Goal: Submit feedback/report problem

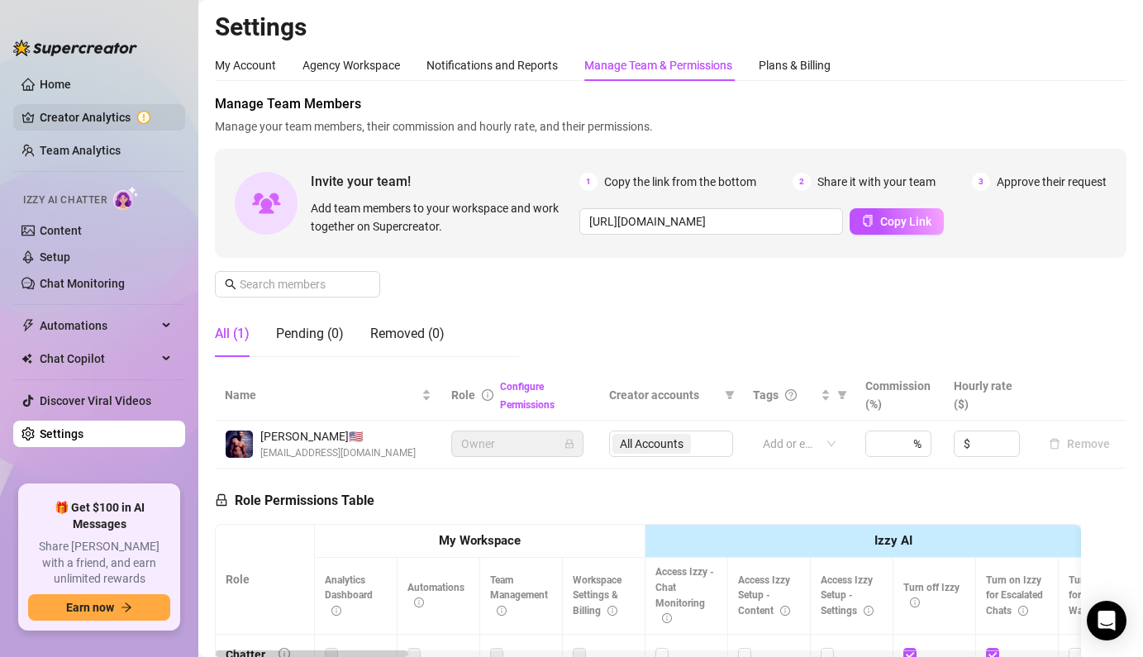
click at [125, 112] on link "Creator Analytics" at bounding box center [106, 117] width 132 height 26
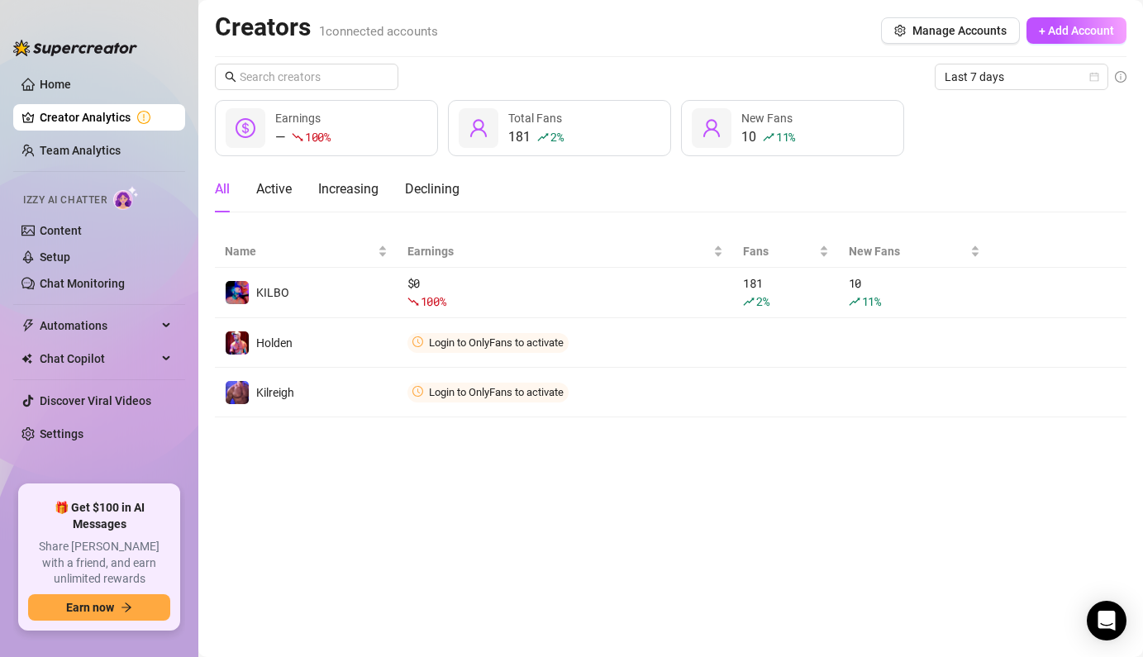
click at [361, 138] on div "— 100 % Earnings" at bounding box center [326, 128] width 223 height 56
click at [1098, 607] on div "Open Intercom Messenger" at bounding box center [1107, 621] width 44 height 44
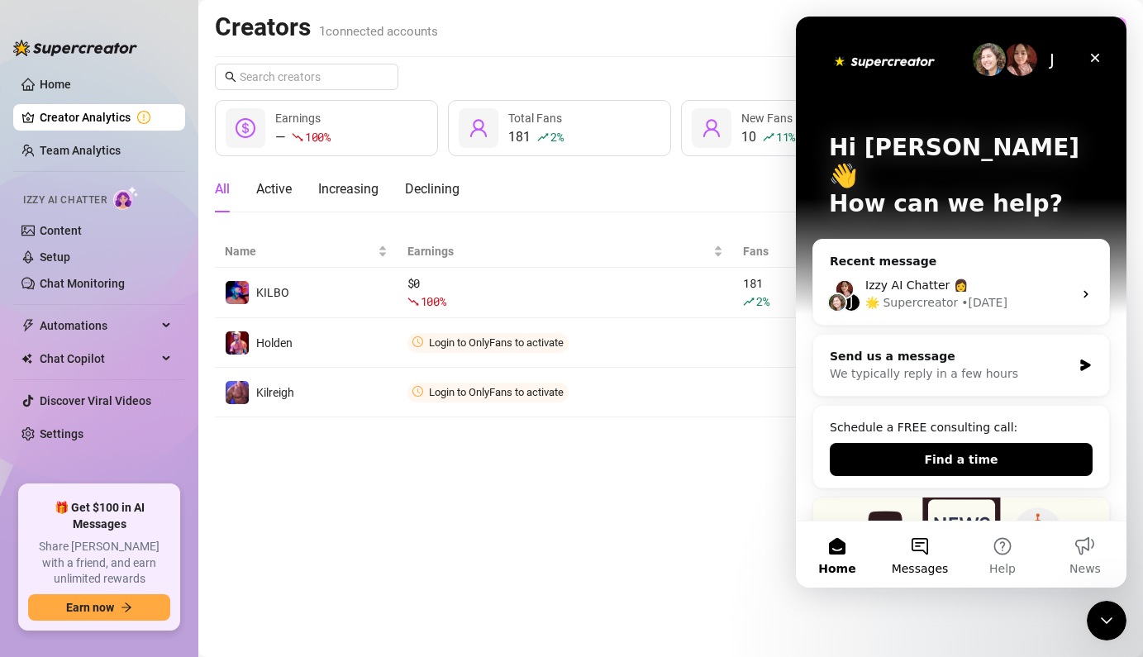
click at [926, 546] on button "Messages" at bounding box center [920, 554] width 83 height 66
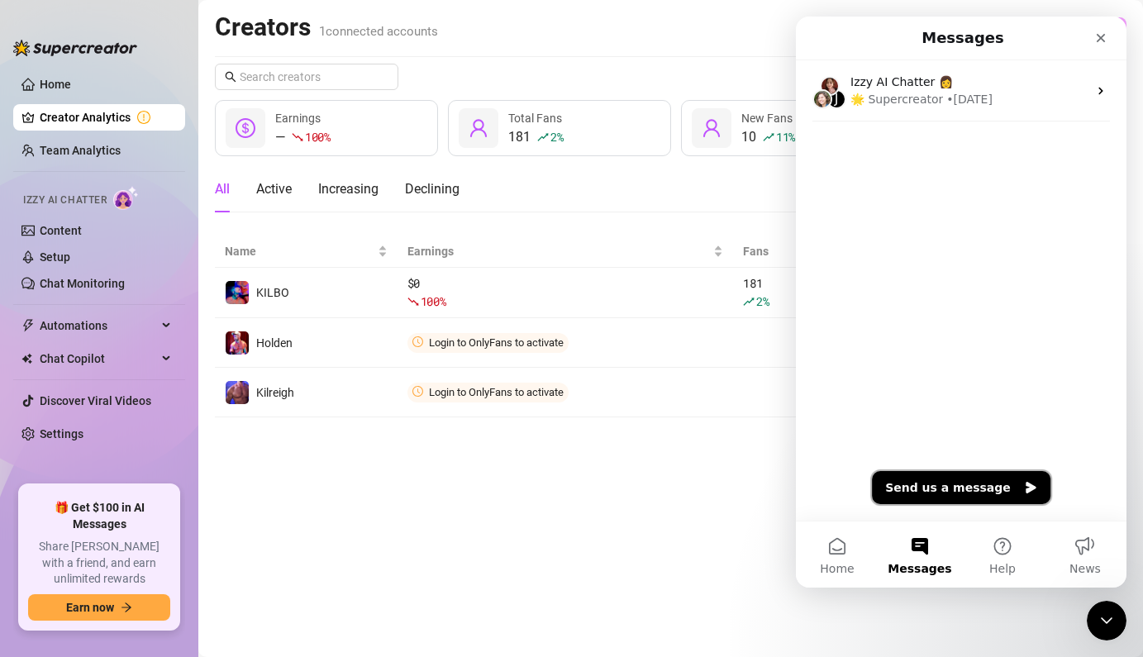
click at [945, 490] on button "Send us a message" at bounding box center [961, 487] width 179 height 33
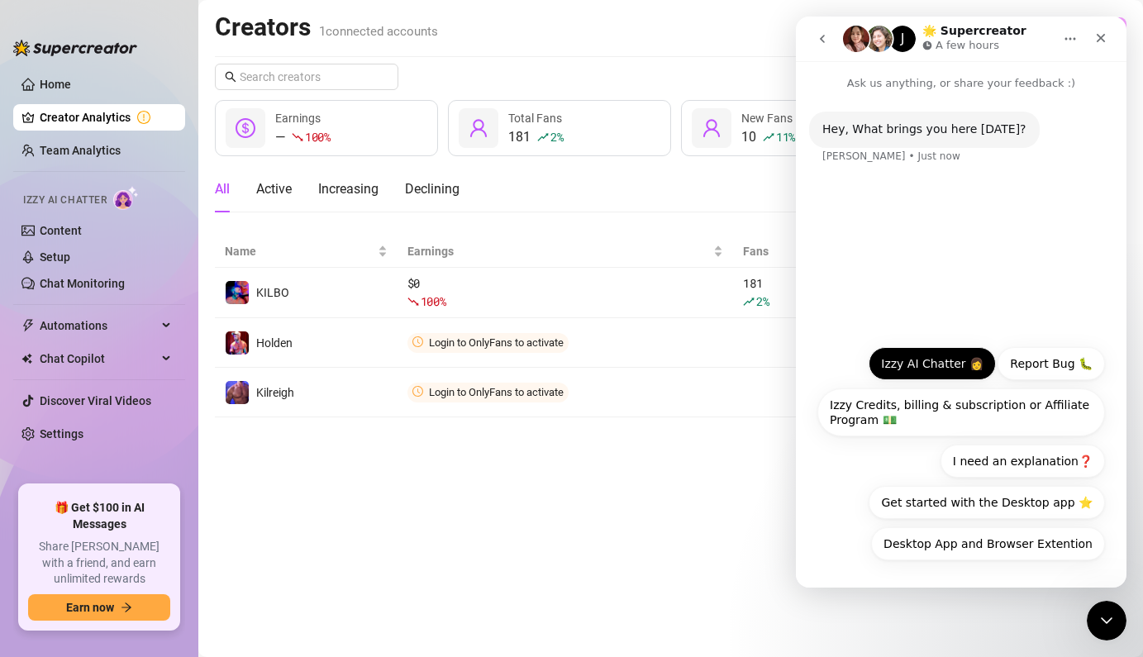
click at [958, 371] on button "Izzy AI Chatter 👩" at bounding box center [932, 363] width 127 height 33
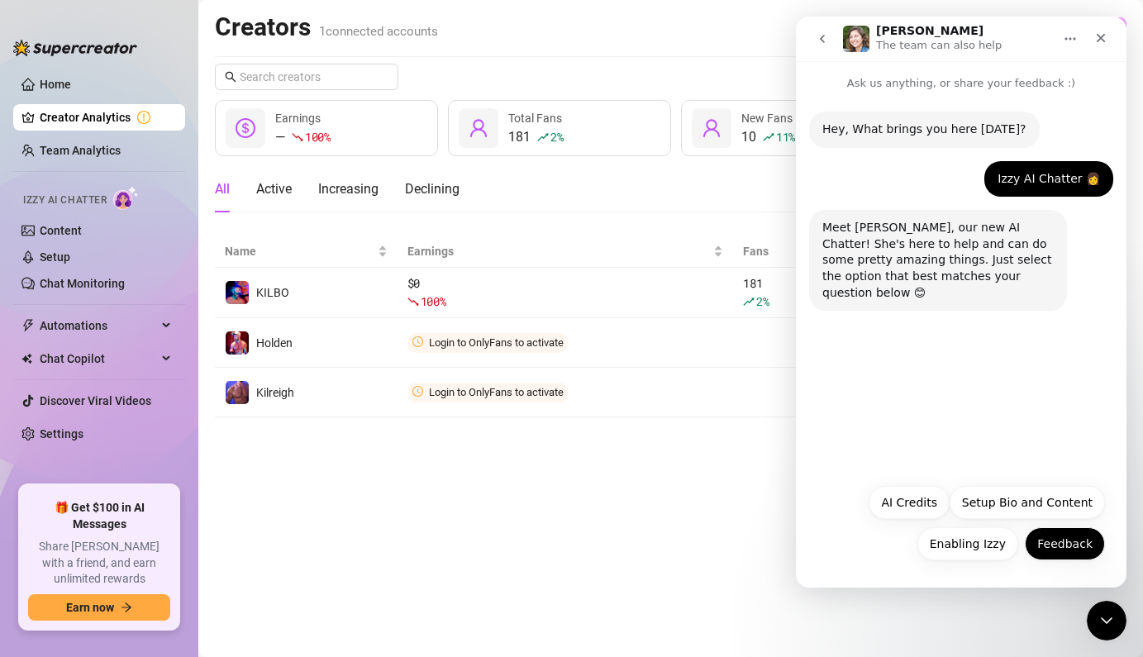
click at [1084, 542] on button "Feedback" at bounding box center [1065, 543] width 80 height 33
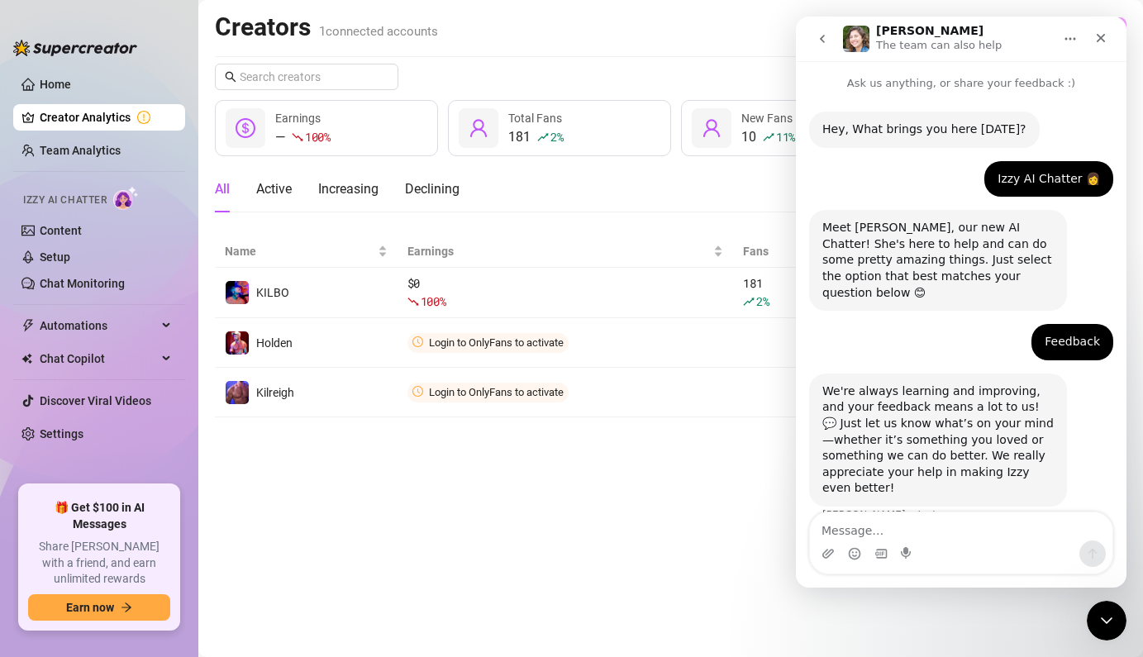
click at [911, 537] on textarea "Message…" at bounding box center [961, 526] width 302 height 28
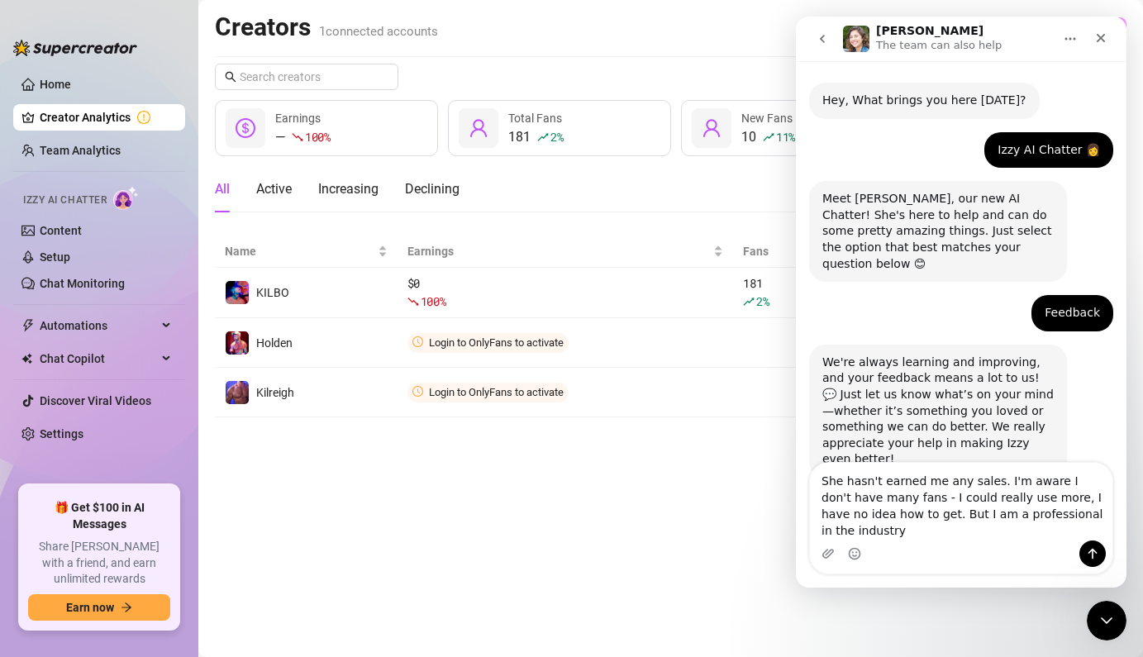
scroll to position [45, 0]
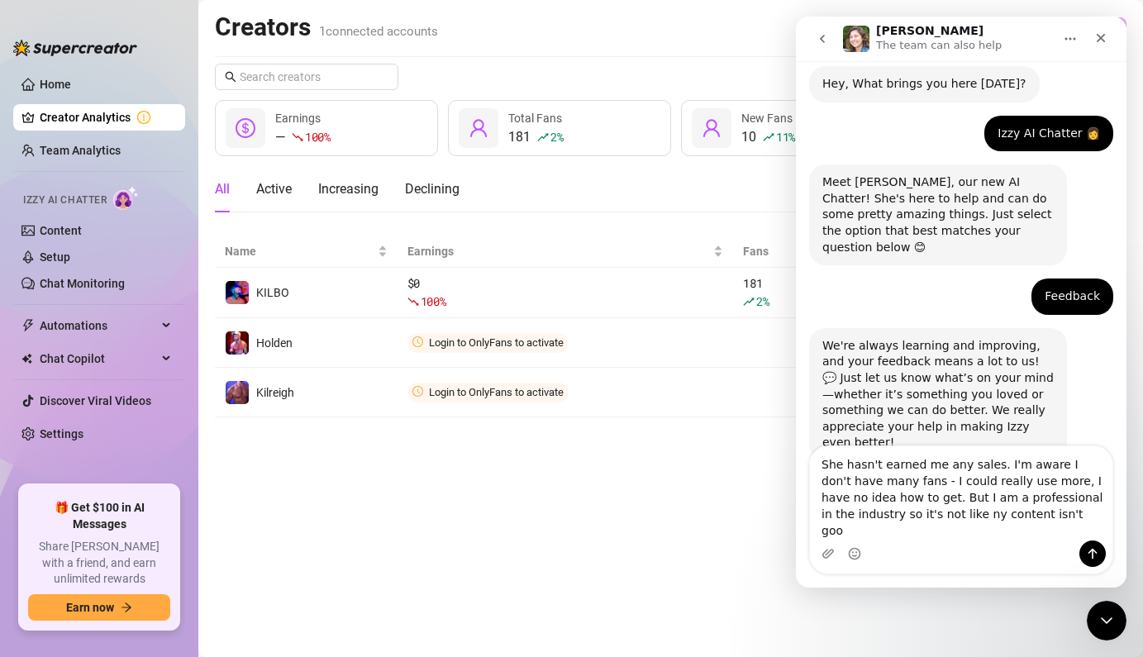
type textarea "She hasn't earned me any sales. I'm aware I don't have many fans - I could real…"
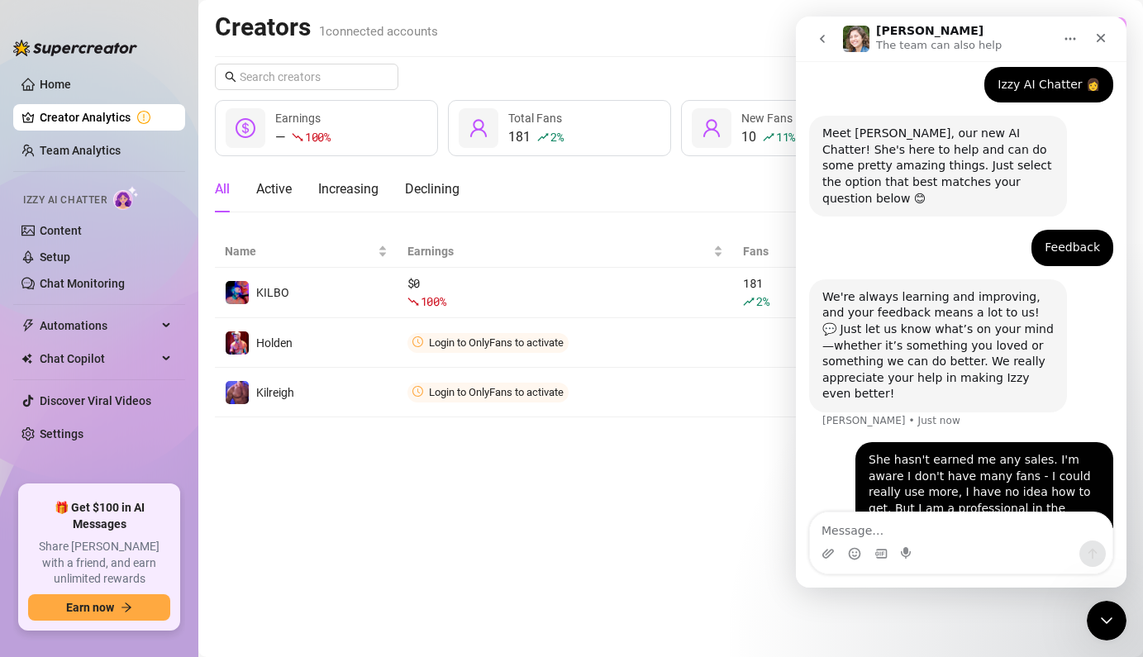
scroll to position [110, 0]
